Goal: Task Accomplishment & Management: Complete application form

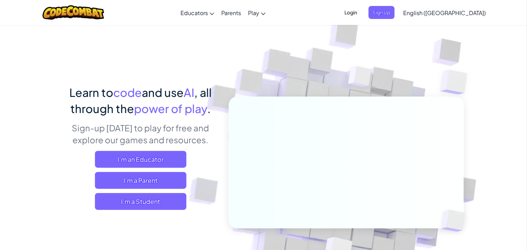
click at [394, 13] on span "Sign Up" at bounding box center [381, 12] width 26 height 13
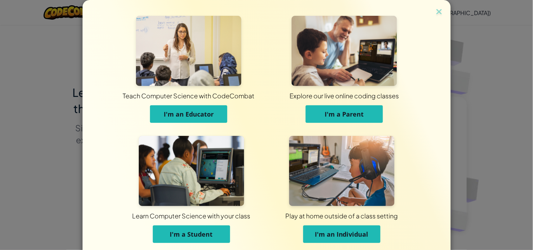
click at [192, 161] on img at bounding box center [191, 171] width 105 height 70
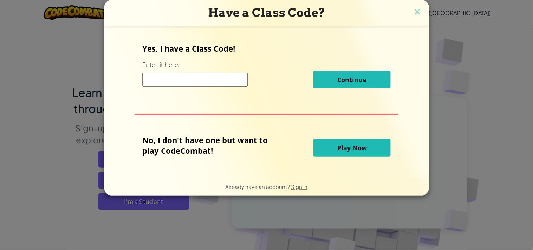
click at [168, 78] on input at bounding box center [194, 80] width 105 height 14
type input "PoolSpeedLarge"
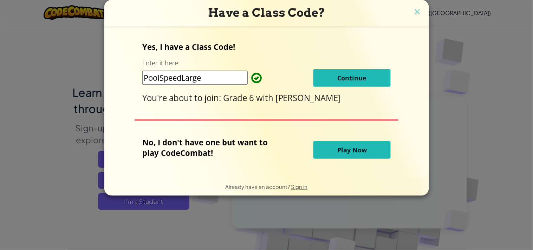
click at [335, 78] on button "Continue" at bounding box center [352, 78] width 77 height 18
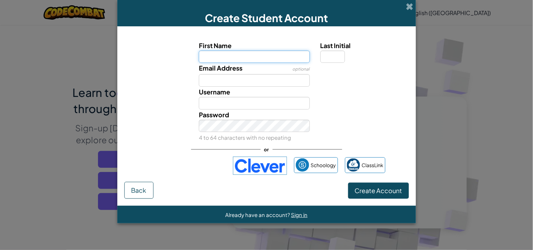
paste input "FARAH WASSIM DANKAR"
drag, startPoint x: 248, startPoint y: 58, endPoint x: 225, endPoint y: 58, distance: 22.9
click at [225, 58] on input "FARAH WASSIM DANKAR" at bounding box center [254, 57] width 111 height 13
click at [266, 55] on input "FARAH DANKAR" at bounding box center [254, 57] width 111 height 13
type input "FARAH DANKA"
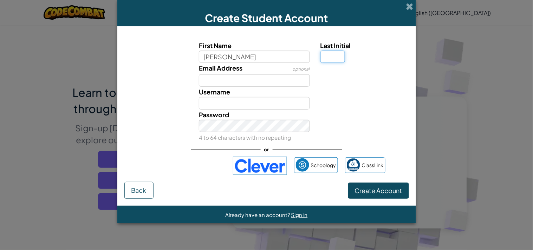
type input "FARAH DANKA"
click at [334, 58] on input "Last Initial" at bounding box center [333, 57] width 25 height 13
type input "R"
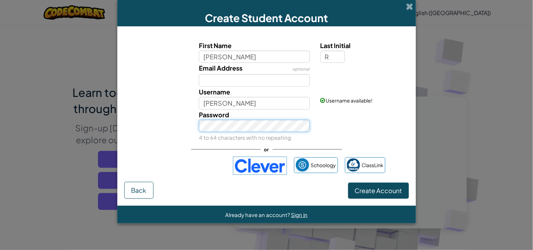
type input "FARAH DANKAR"
click at [367, 193] on span "Create Account" at bounding box center [378, 191] width 47 height 8
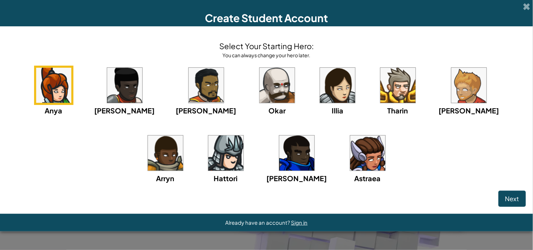
click button "Next" at bounding box center [512, 199] width 27 height 16
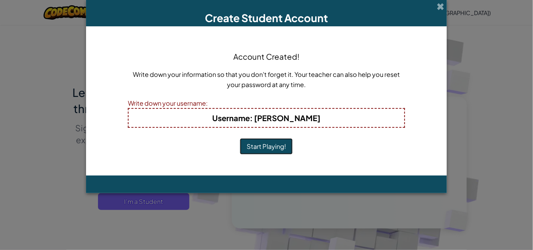
click at [240, 139] on button "Start Playing!" at bounding box center [266, 147] width 53 height 16
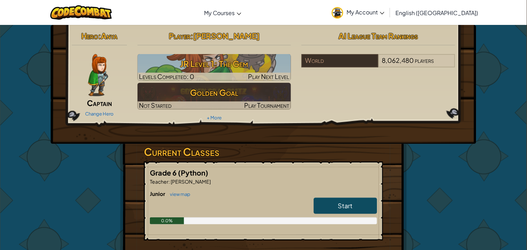
click at [384, 11] on span "My Account" at bounding box center [366, 11] width 38 height 7
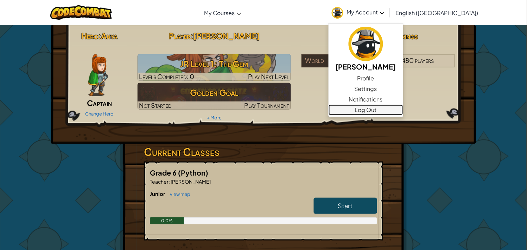
click at [400, 108] on link "Log Out" at bounding box center [365, 110] width 75 height 11
